Goal: Check status: Check status

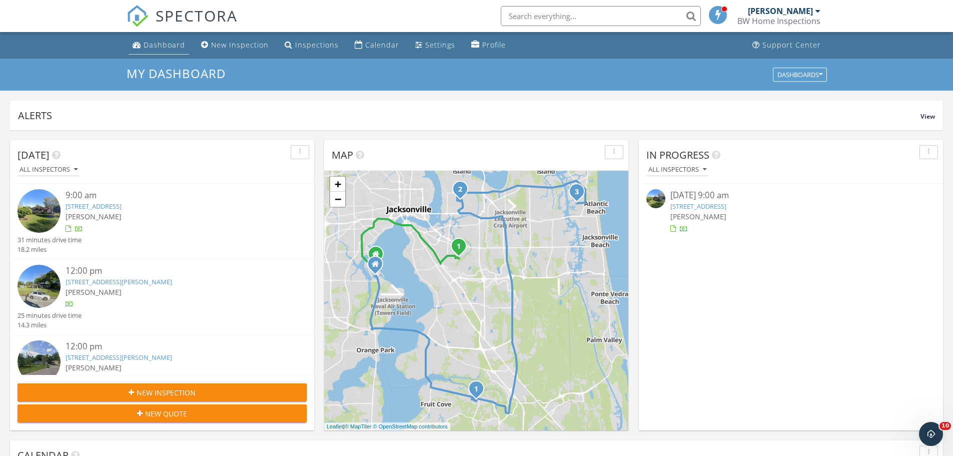
click at [161, 46] on div "Dashboard" at bounding box center [165, 45] width 42 height 10
click at [318, 42] on div "Inspections" at bounding box center [317, 45] width 44 height 10
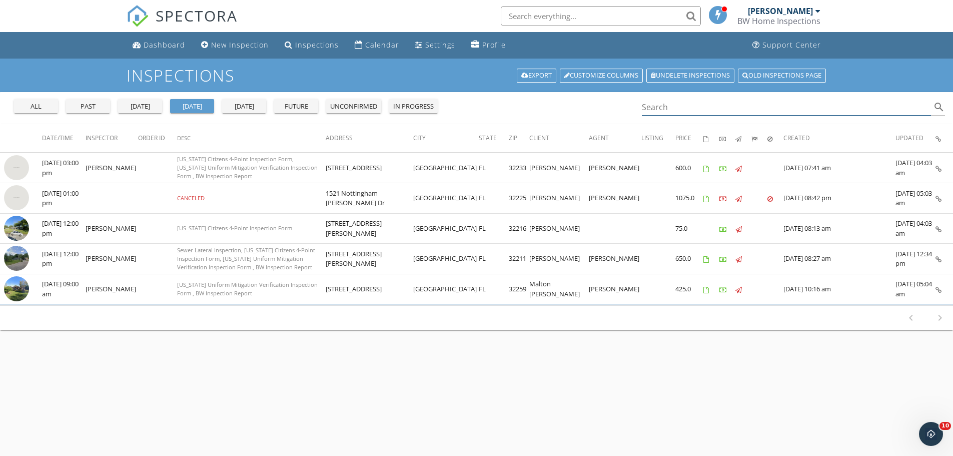
click at [681, 108] on input "Search" at bounding box center [787, 107] width 290 height 17
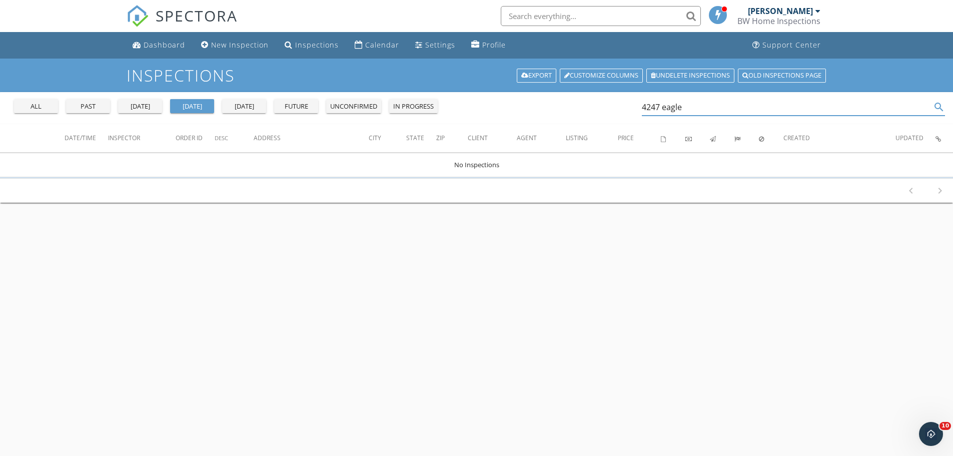
type input "4247 eagle"
click at [84, 106] on div "past" at bounding box center [88, 107] width 36 height 10
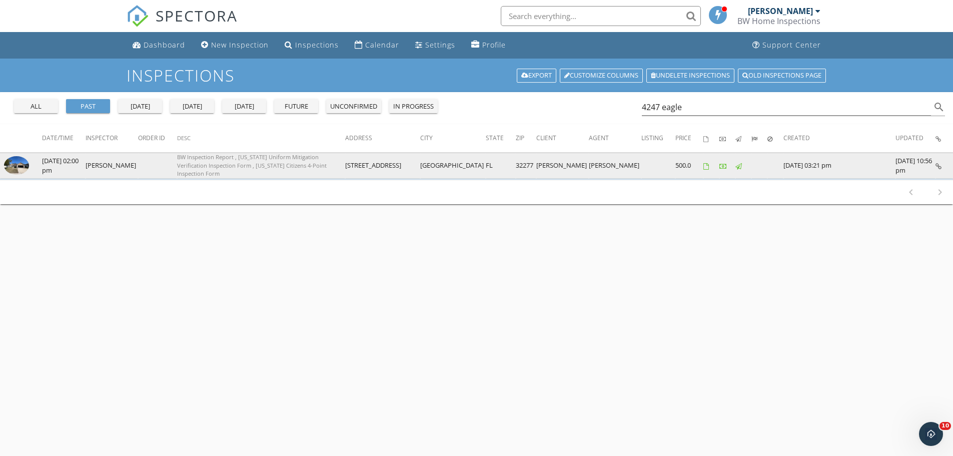
click at [937, 165] on icon at bounding box center [939, 166] width 6 height 7
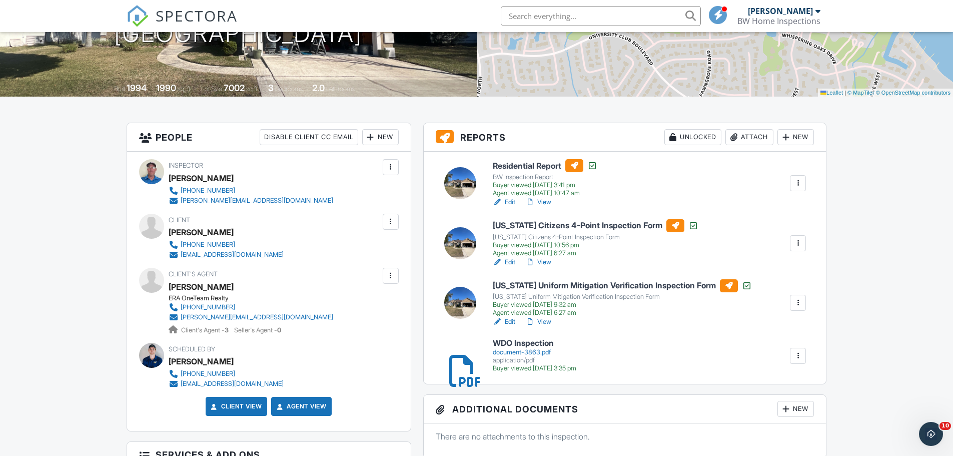
scroll to position [200, 0]
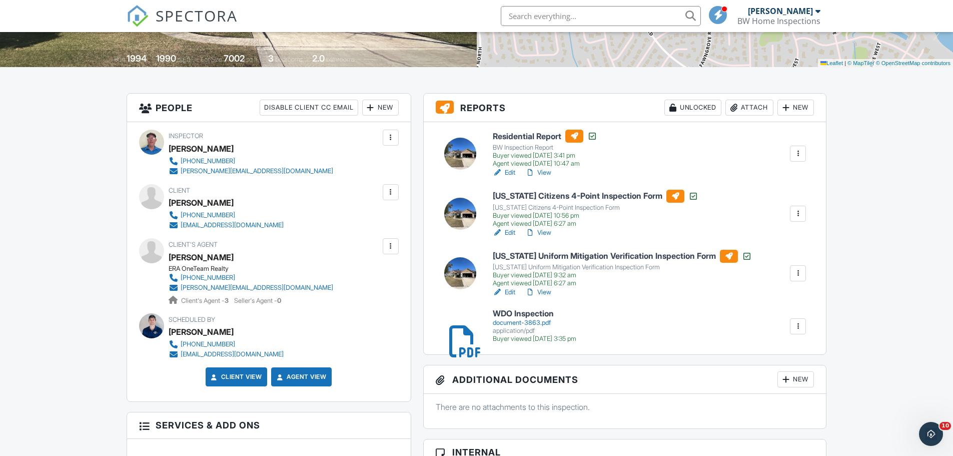
click at [546, 173] on link "View" at bounding box center [538, 173] width 26 height 10
